Goal: Information Seeking & Learning: Learn about a topic

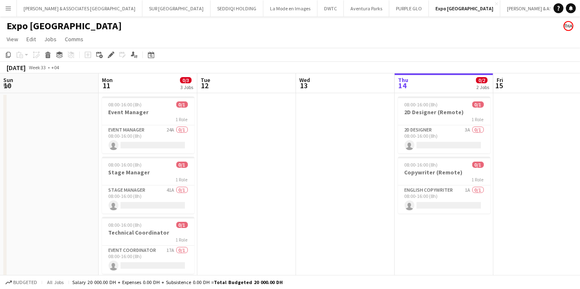
scroll to position [0, 237]
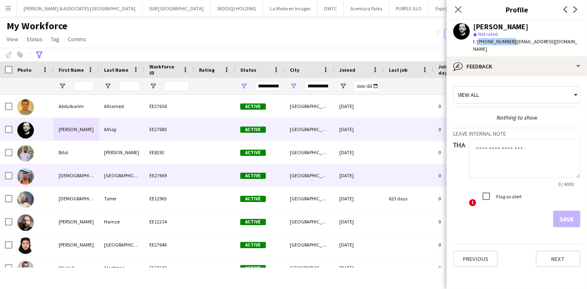
click at [82, 170] on div "[DEMOGRAPHIC_DATA]" at bounding box center [76, 175] width 45 height 23
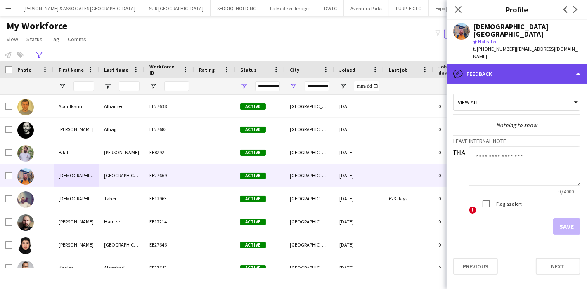
click at [512, 64] on div "bubble-pencil Feedback" at bounding box center [517, 74] width 140 height 20
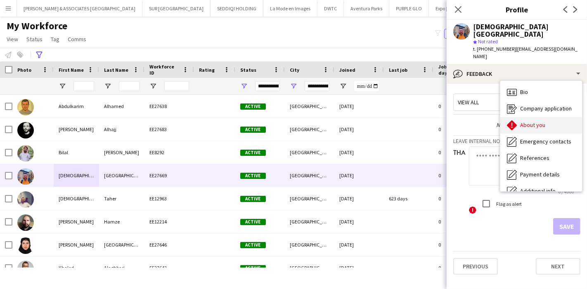
click at [547, 117] on div "About you About you" at bounding box center [541, 125] width 82 height 17
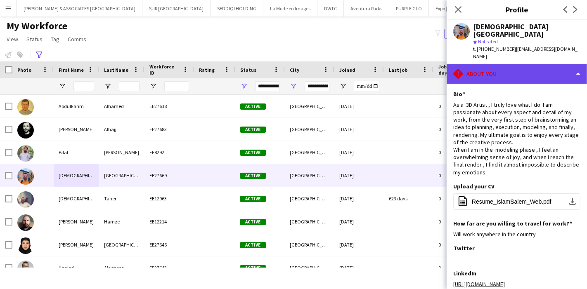
click at [554, 65] on div "rhombus-alert About you" at bounding box center [517, 74] width 140 height 20
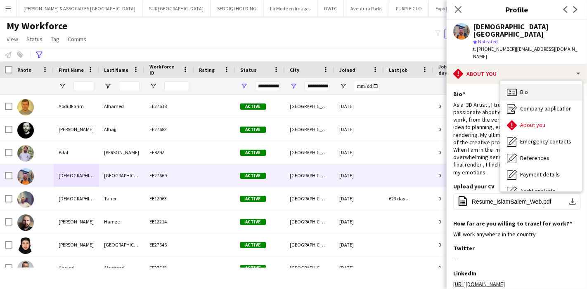
click at [544, 84] on div "Bio Bio" at bounding box center [541, 92] width 82 height 17
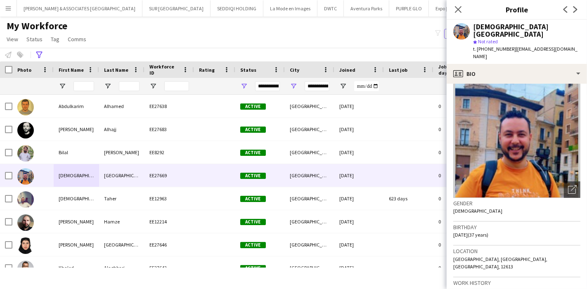
scroll to position [14, 0]
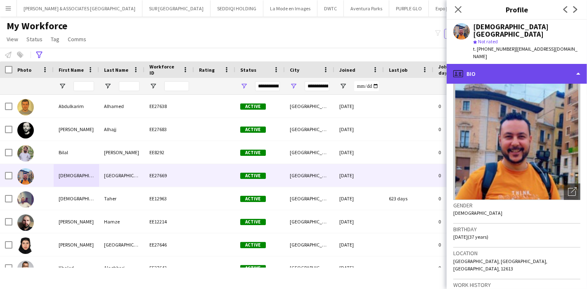
click at [561, 64] on div "profile Bio" at bounding box center [517, 74] width 140 height 20
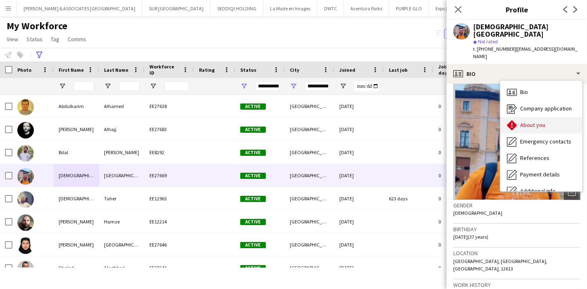
click at [556, 117] on div "About you About you" at bounding box center [541, 125] width 82 height 17
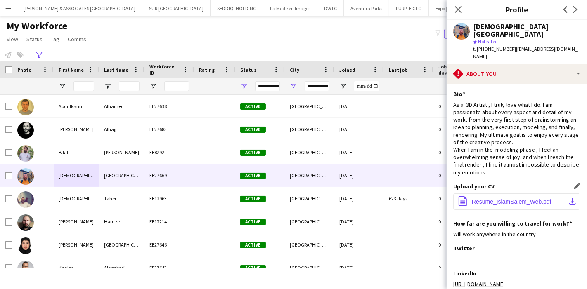
click at [569, 199] on app-icon "download-bottom" at bounding box center [572, 202] width 7 height 7
click at [548, 5] on h3 "Profile" at bounding box center [517, 9] width 140 height 11
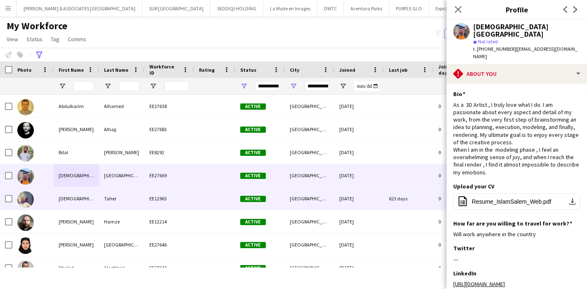
click at [85, 192] on div "[DEMOGRAPHIC_DATA]" at bounding box center [76, 198] width 45 height 23
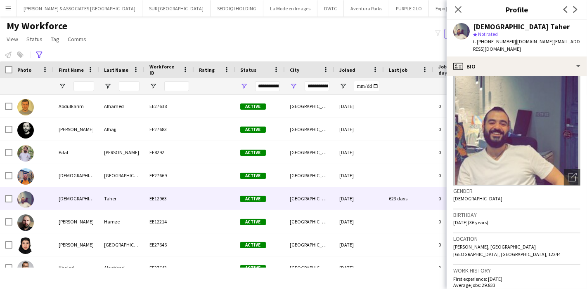
scroll to position [21, 0]
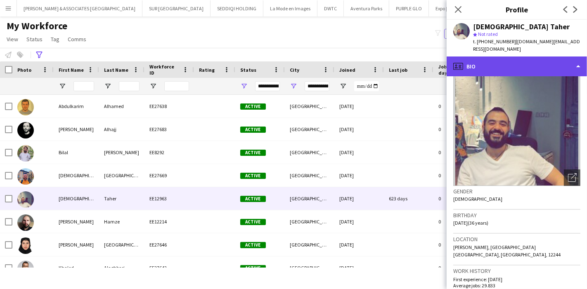
click at [552, 57] on div "profile Bio" at bounding box center [517, 67] width 140 height 20
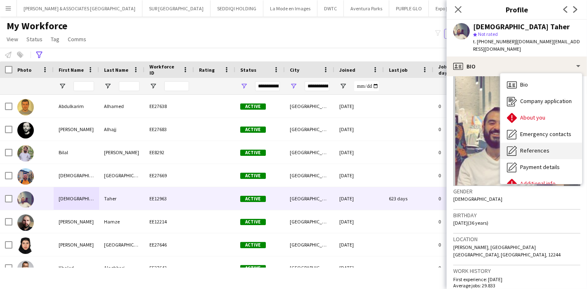
scroll to position [61, 0]
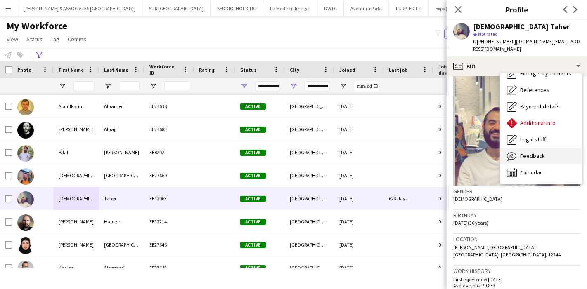
click at [543, 148] on div "Feedback Feedback" at bounding box center [541, 156] width 82 height 17
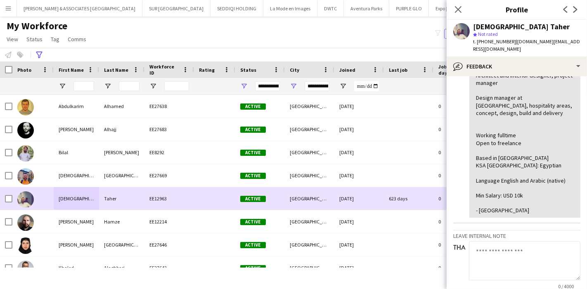
scroll to position [57, 0]
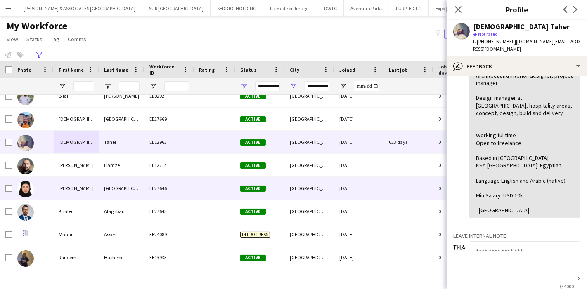
click at [108, 194] on div "[GEOGRAPHIC_DATA]" at bounding box center [121, 188] width 45 height 23
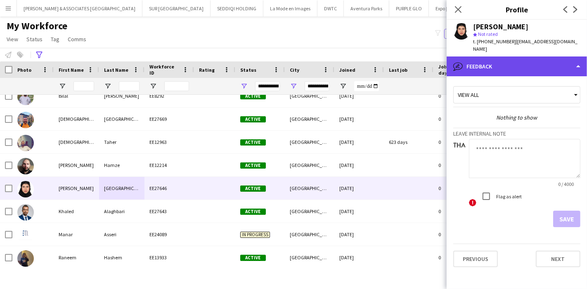
click at [534, 65] on div "bubble-pencil Feedback" at bounding box center [517, 67] width 140 height 20
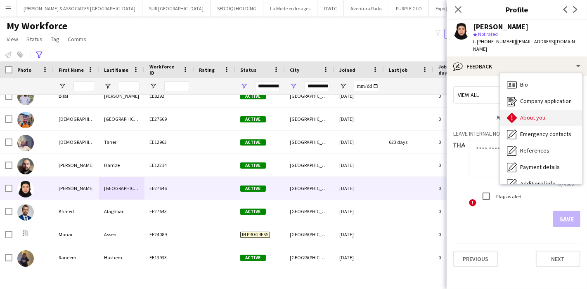
click at [536, 114] on span "About you" at bounding box center [532, 117] width 25 height 7
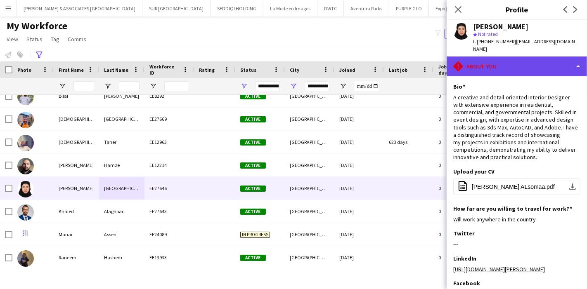
click at [546, 57] on div "rhombus-alert About you" at bounding box center [517, 67] width 140 height 20
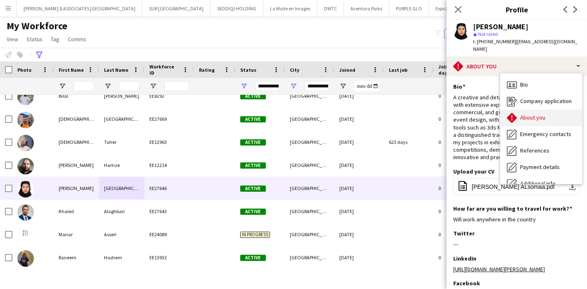
click at [543, 114] on span "About you" at bounding box center [532, 117] width 25 height 7
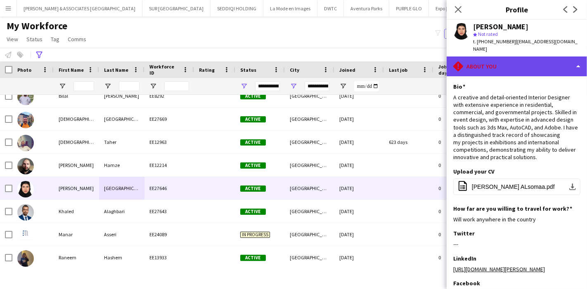
click at [548, 66] on div "rhombus-alert About you" at bounding box center [517, 67] width 140 height 20
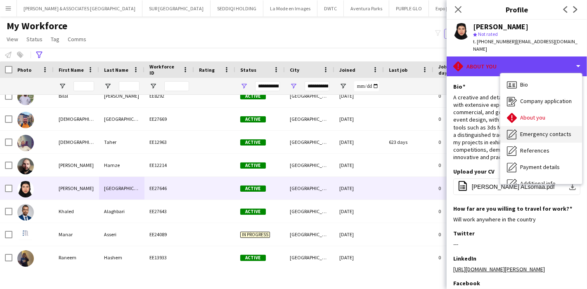
scroll to position [61, 0]
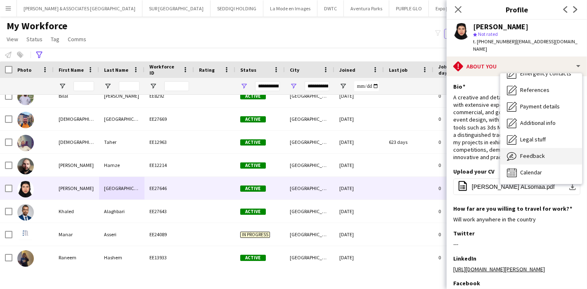
click at [549, 149] on div "Feedback Feedback" at bounding box center [541, 156] width 82 height 17
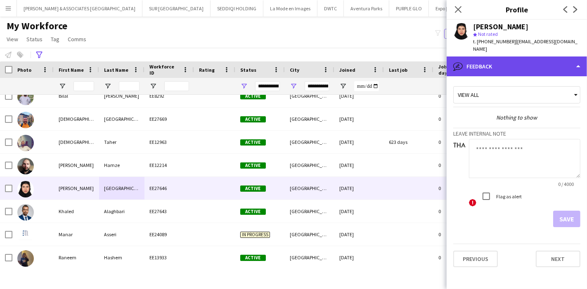
click at [541, 60] on div "bubble-pencil Feedback" at bounding box center [517, 67] width 140 height 20
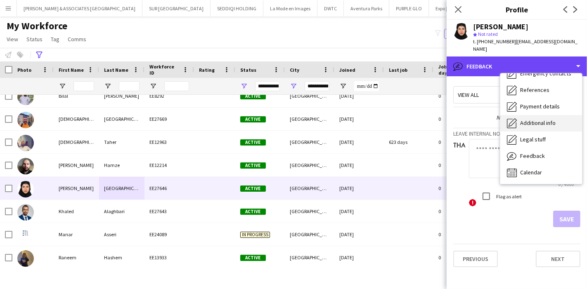
scroll to position [0, 0]
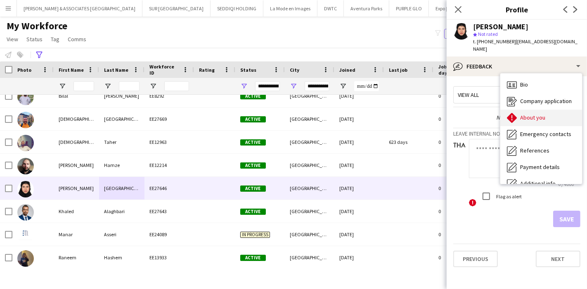
click at [536, 114] on span "About you" at bounding box center [532, 117] width 25 height 7
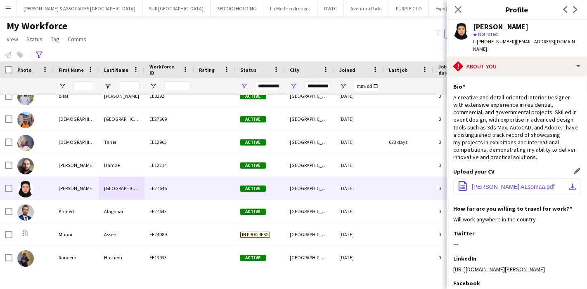
click at [562, 186] on button "office-file-sheet [PERSON_NAME] ALsomaa.pdf download-bottom" at bounding box center [516, 187] width 127 height 17
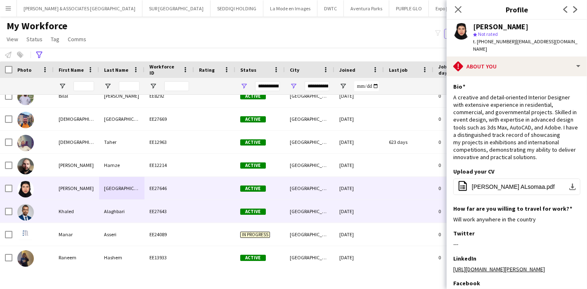
scroll to position [81, 0]
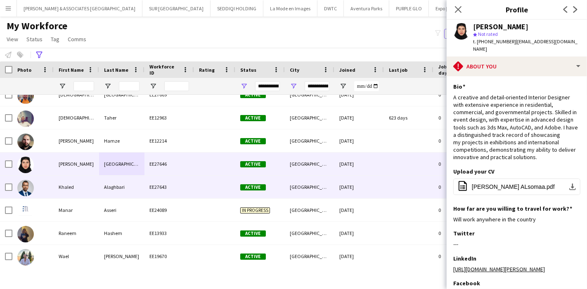
click at [108, 185] on div "Alaghbari" at bounding box center [121, 187] width 45 height 23
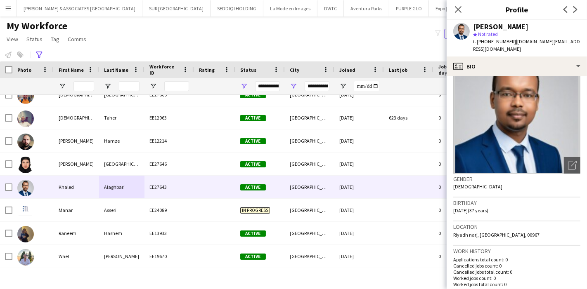
scroll to position [28, 0]
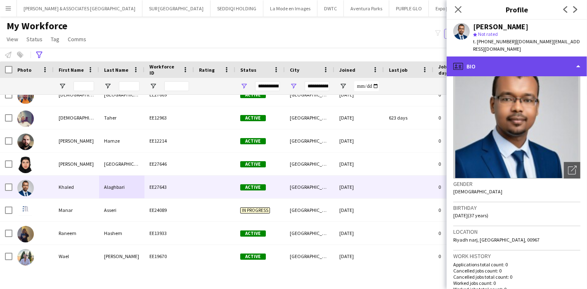
click at [559, 59] on div "profile Bio" at bounding box center [517, 67] width 140 height 20
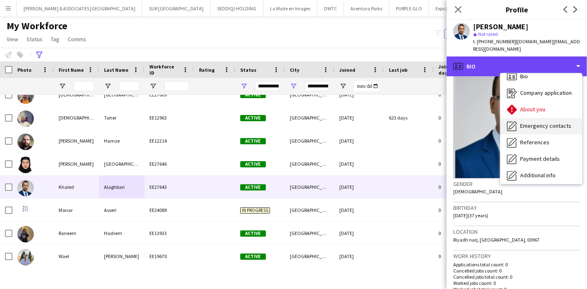
scroll to position [3, 0]
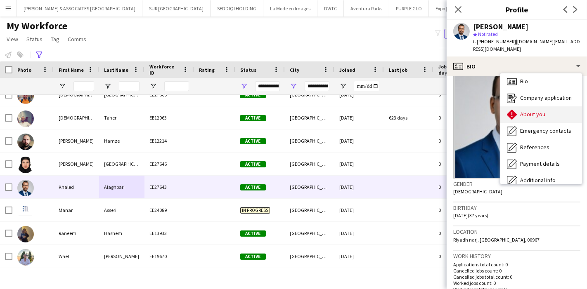
click at [548, 110] on div "About you About you" at bounding box center [541, 115] width 82 height 17
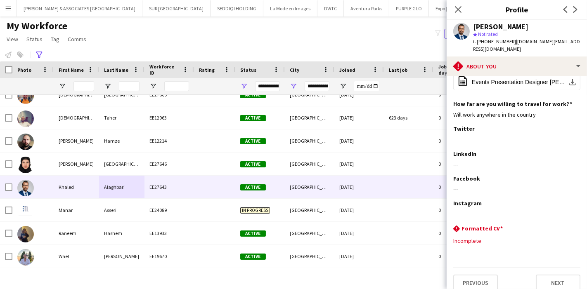
scroll to position [0, 0]
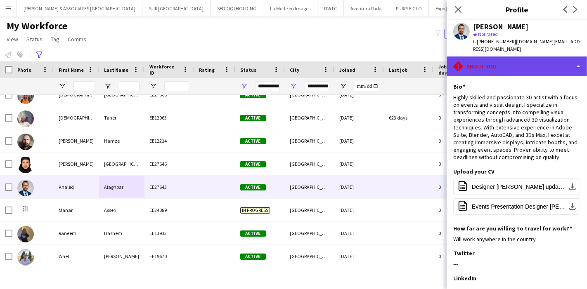
click at [558, 62] on div "rhombus-alert About you" at bounding box center [517, 67] width 140 height 20
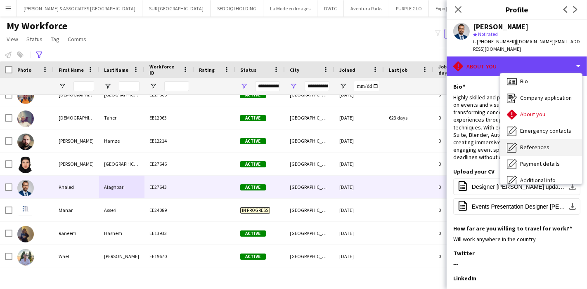
scroll to position [61, 0]
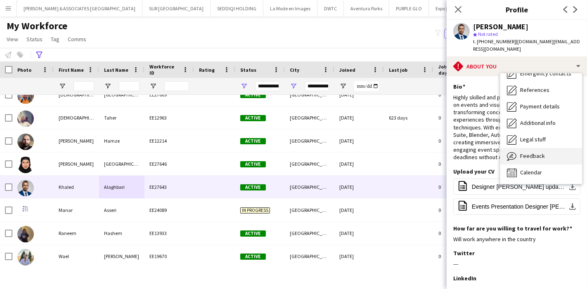
click at [542, 152] on span "Feedback" at bounding box center [532, 155] width 25 height 7
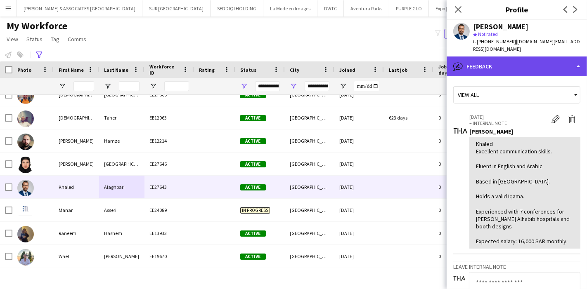
click at [562, 65] on div "bubble-pencil Feedback" at bounding box center [517, 67] width 140 height 20
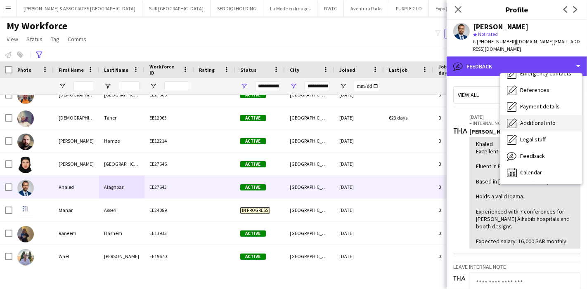
scroll to position [0, 0]
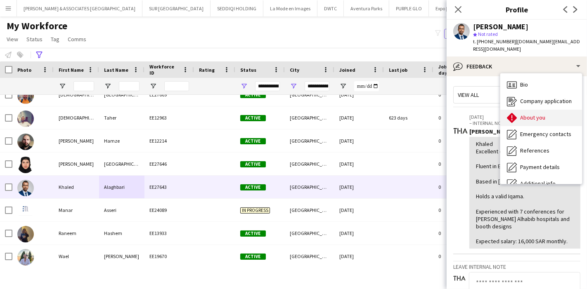
click at [535, 114] on span "About you" at bounding box center [532, 117] width 25 height 7
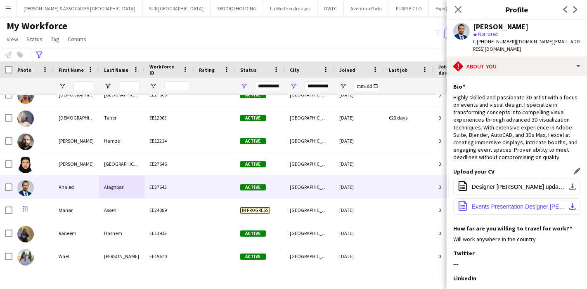
click at [569, 204] on app-icon "download-bottom" at bounding box center [572, 207] width 7 height 7
click at [570, 181] on button "office-file-sheet Designer [PERSON_NAME] updated resume and portfolio (1) (1).p…" at bounding box center [516, 187] width 127 height 17
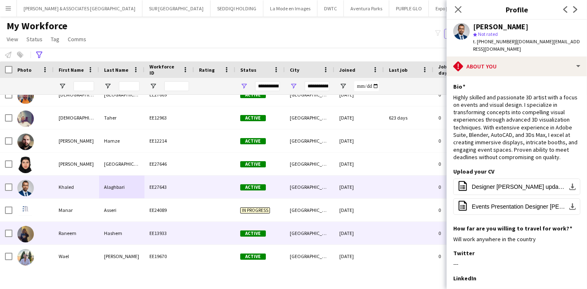
click at [126, 237] on div "Hashem" at bounding box center [121, 233] width 45 height 23
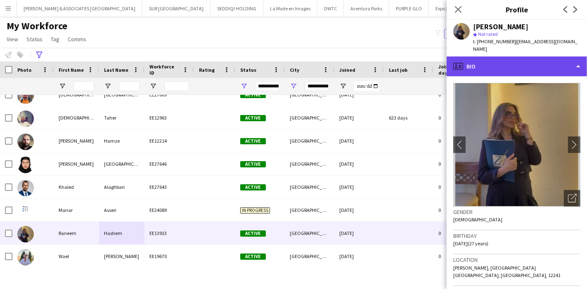
click at [541, 67] on div "profile Bio" at bounding box center [517, 67] width 140 height 20
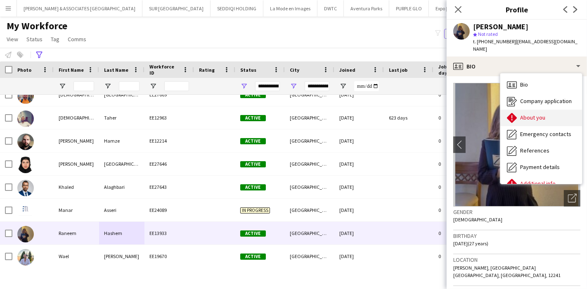
click at [542, 114] on span "About you" at bounding box center [532, 117] width 25 height 7
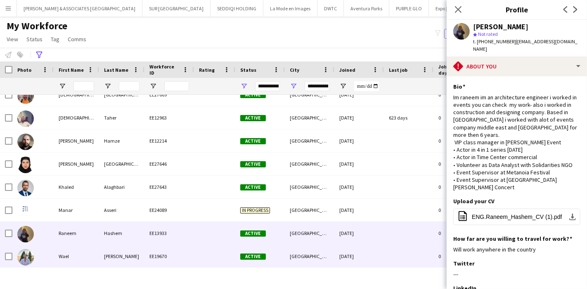
click at [101, 251] on div "[PERSON_NAME]" at bounding box center [121, 256] width 45 height 23
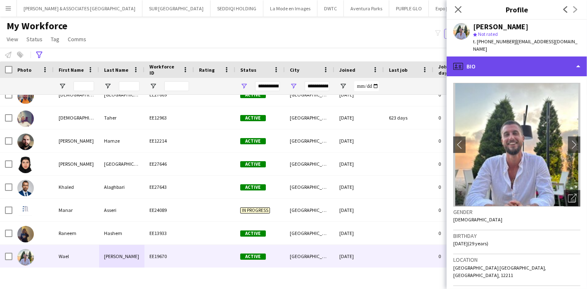
click at [570, 63] on div "profile Bio" at bounding box center [517, 67] width 140 height 20
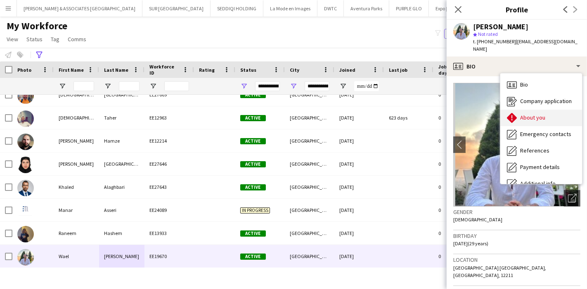
click at [546, 110] on div "About you About you" at bounding box center [541, 118] width 82 height 17
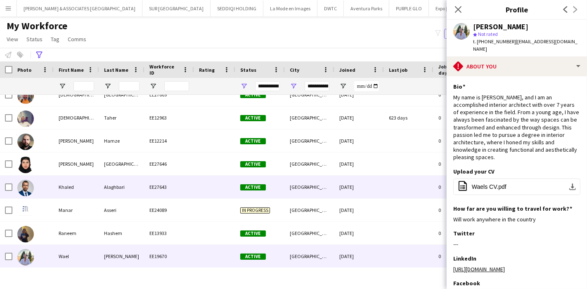
click at [107, 193] on div "Alaghbari" at bounding box center [121, 187] width 45 height 23
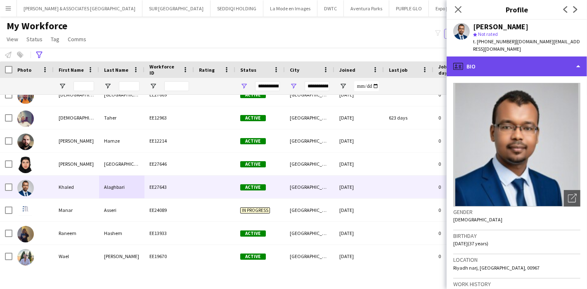
click at [525, 57] on div "profile Bio" at bounding box center [517, 67] width 140 height 20
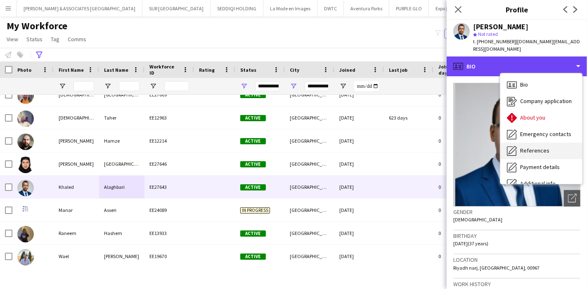
scroll to position [61, 0]
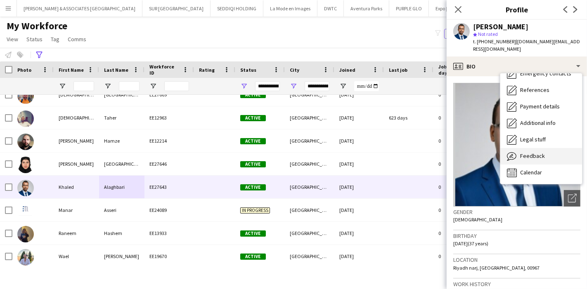
click at [548, 148] on div "Feedback Feedback" at bounding box center [541, 156] width 82 height 17
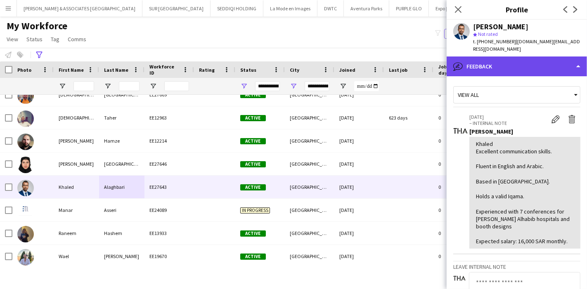
click at [549, 65] on div "bubble-pencil Feedback" at bounding box center [517, 67] width 140 height 20
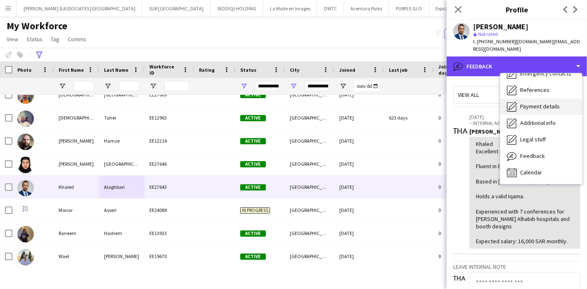
scroll to position [0, 0]
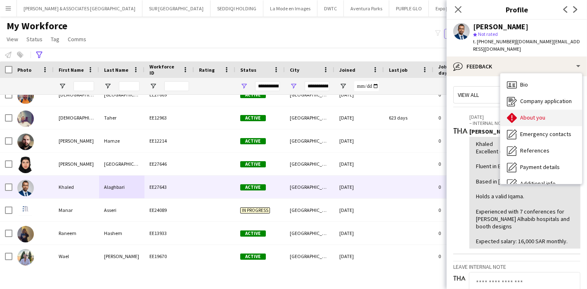
click at [539, 114] on span "About you" at bounding box center [532, 117] width 25 height 7
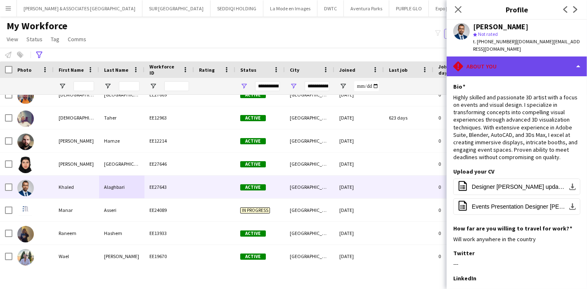
click at [547, 66] on div "rhombus-alert About you" at bounding box center [517, 67] width 140 height 20
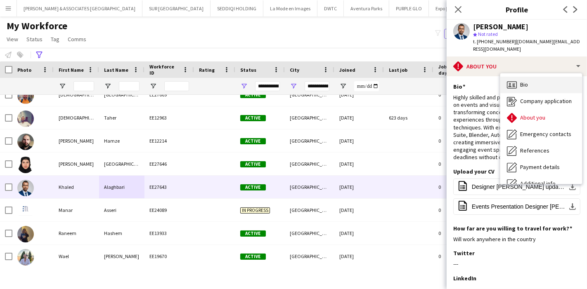
click at [537, 77] on div "Bio Bio" at bounding box center [541, 85] width 82 height 17
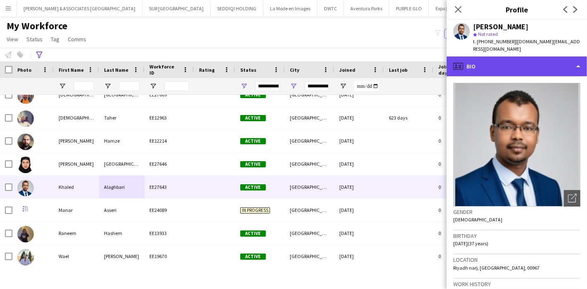
click at [546, 59] on div "profile Bio" at bounding box center [517, 67] width 140 height 20
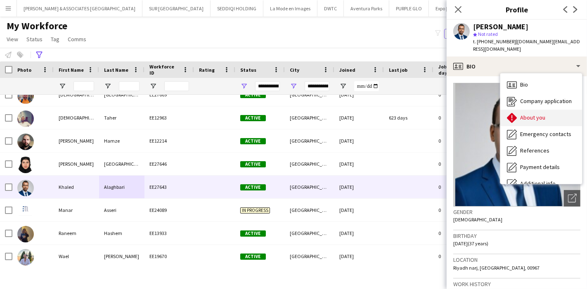
click at [539, 114] on span "About you" at bounding box center [532, 117] width 25 height 7
